Goal: Information Seeking & Learning: Learn about a topic

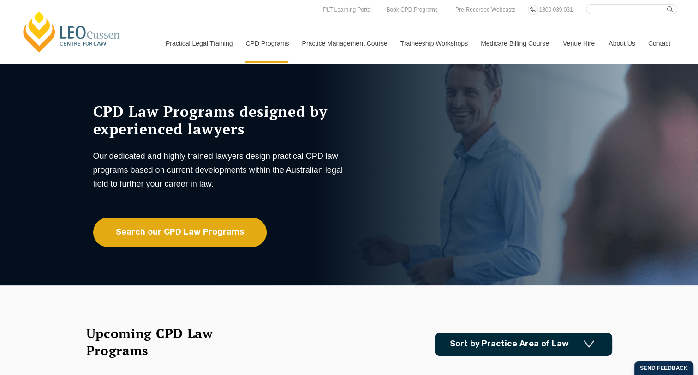
click at [378, 60] on button "Cancel" at bounding box center [381, 59] width 48 height 23
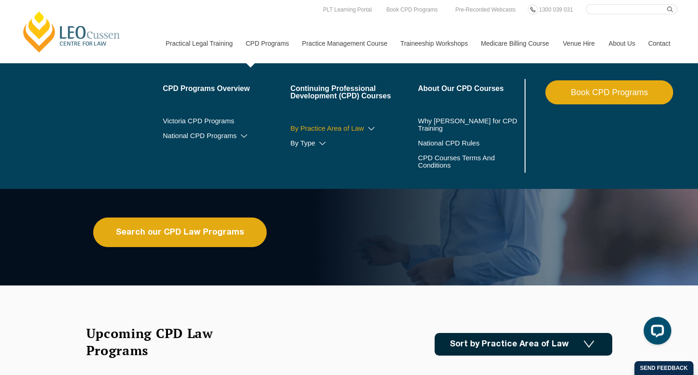
click at [322, 127] on link "By Practice Area of Law" at bounding box center [354, 128] width 128 height 7
click at [373, 127] on icon at bounding box center [371, 129] width 9 height 6
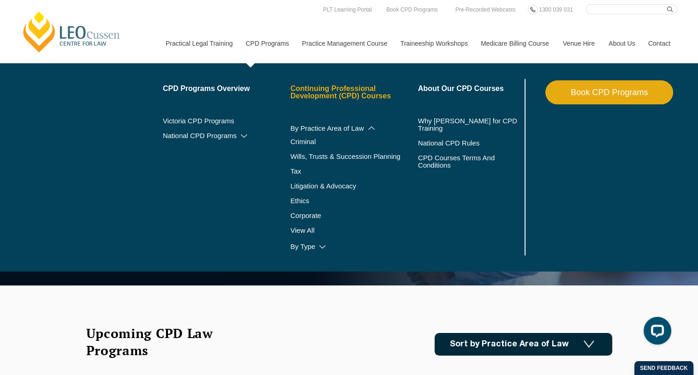
click at [319, 97] on link "Continuing Professional Development (CPD) Courses" at bounding box center [354, 92] width 128 height 15
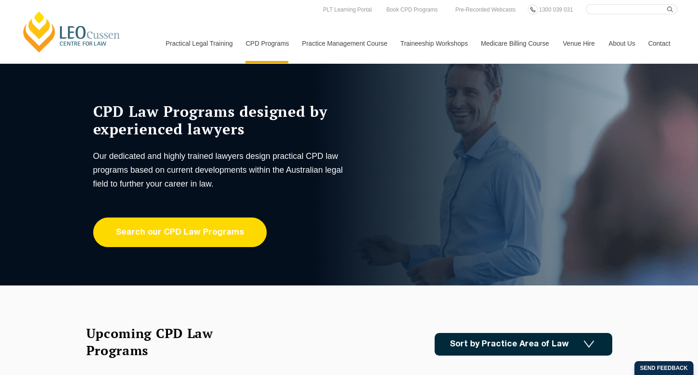
click at [210, 232] on link "Search our CPD Law Programs" at bounding box center [180, 232] width 174 height 30
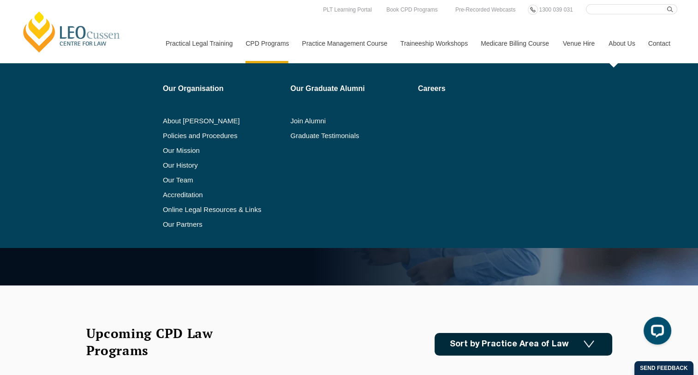
click at [618, 42] on link "About Us" at bounding box center [622, 44] width 40 height 40
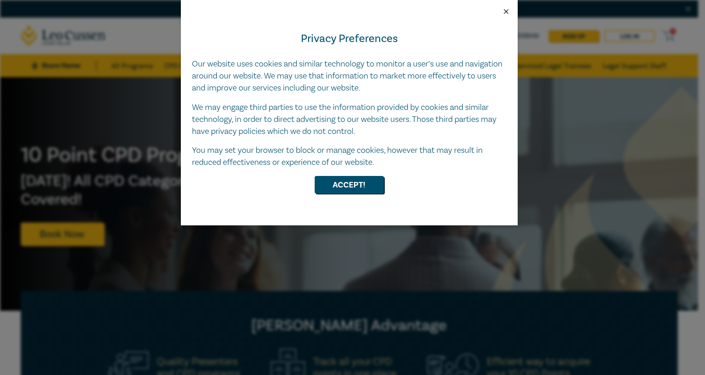
click at [504, 10] on button "Close" at bounding box center [506, 11] width 8 height 8
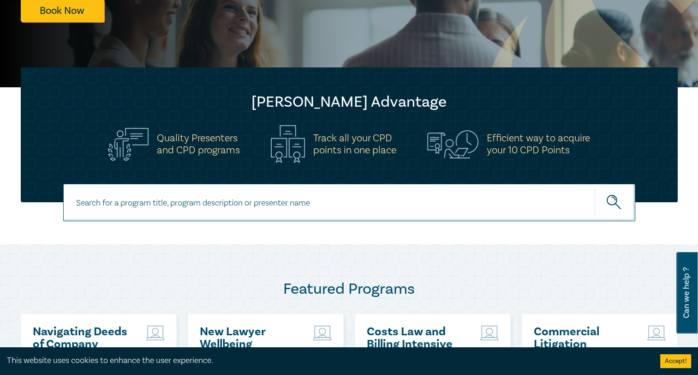
scroll to position [231, 0]
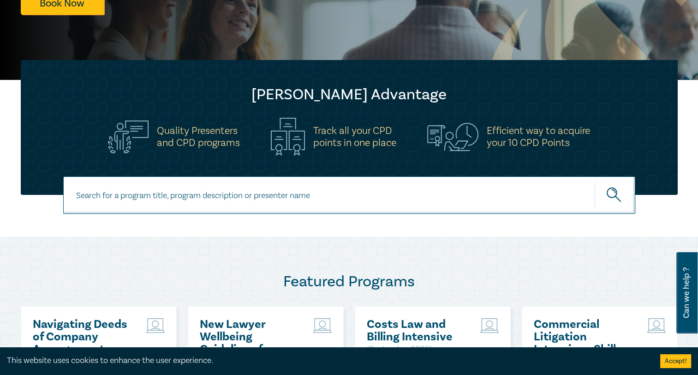
click at [377, 206] on input at bounding box center [349, 194] width 572 height 37
type input ""artificial intelligence""
click at [595, 181] on button "submit" at bounding box center [615, 195] width 41 height 28
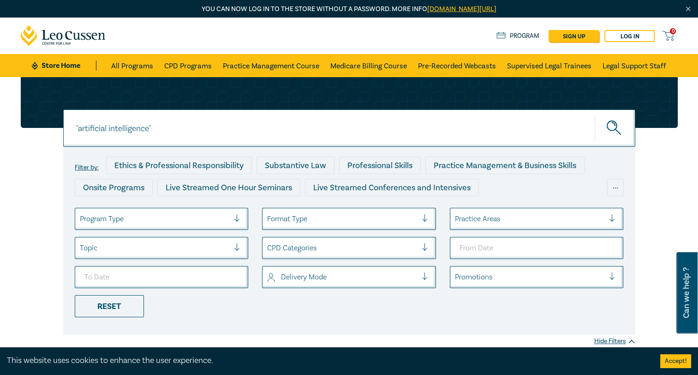
click at [63, 33] on icon at bounding box center [63, 35] width 85 height 21
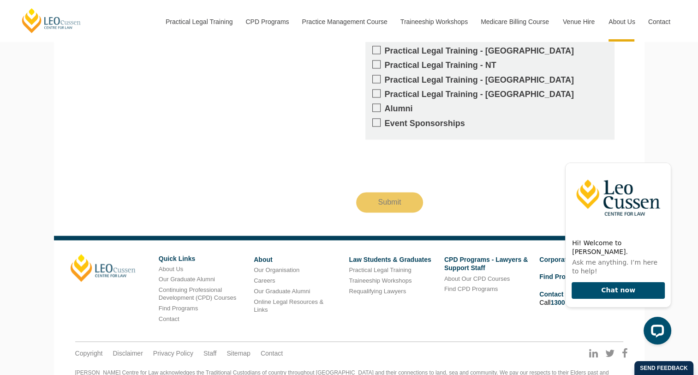
scroll to position [1351, 0]
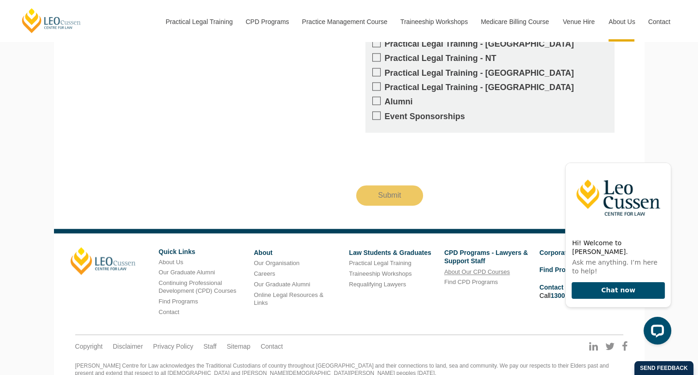
click at [450, 268] on link "About Our CPD Courses" at bounding box center [477, 271] width 66 height 7
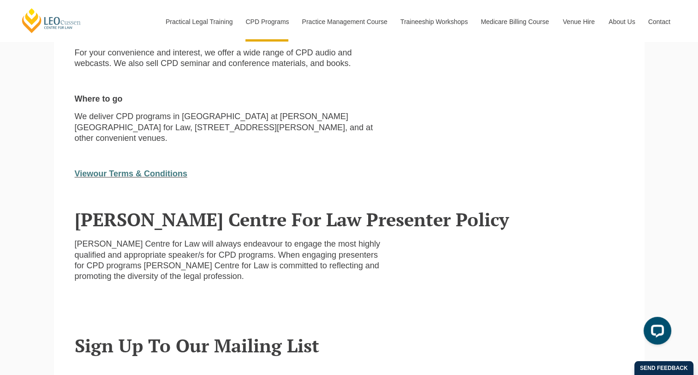
scroll to position [1174, 0]
